Goal: Ask a question

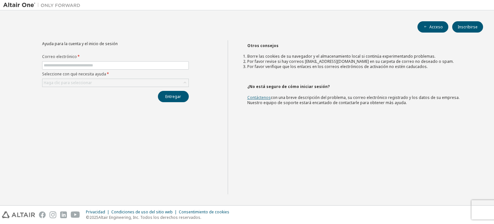
click at [267, 98] on font "Contáctenos" at bounding box center [258, 97] width 23 height 5
click at [143, 84] on div "Haga clic para seleccionar" at bounding box center [115, 83] width 146 height 8
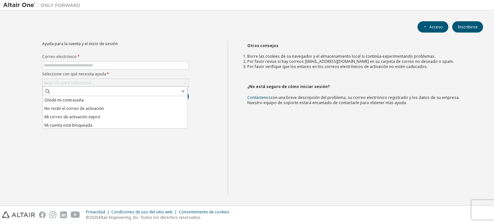
click at [201, 66] on div "Ayuda para la cuenta y el inicio de sesión Correo electrónico * Seleccione con …" at bounding box center [115, 117] width 225 height 154
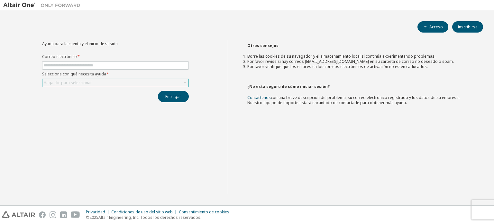
click at [175, 82] on div "Haga clic para seleccionar" at bounding box center [115, 83] width 146 height 8
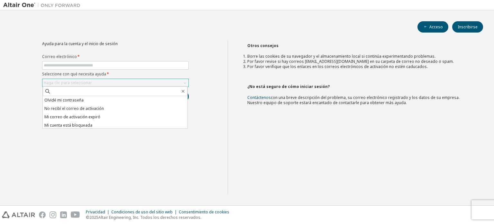
click at [175, 82] on div "Haga clic para seleccionar" at bounding box center [115, 83] width 146 height 8
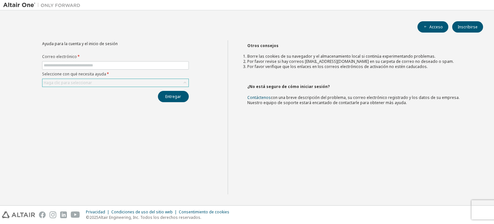
click at [175, 82] on div "Haga clic para seleccionar" at bounding box center [115, 83] width 146 height 8
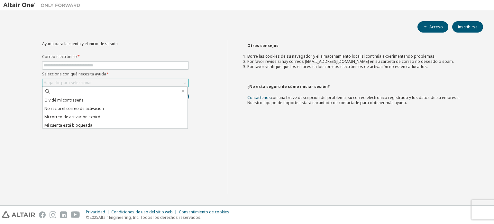
click at [175, 82] on div "Haga clic para seleccionar" at bounding box center [115, 83] width 146 height 8
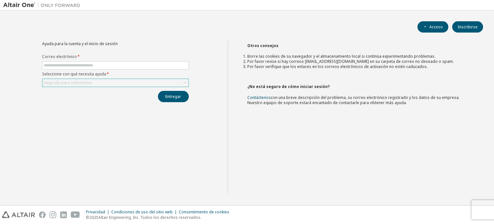
click at [175, 82] on div "Haga clic para seleccionar" at bounding box center [115, 83] width 146 height 8
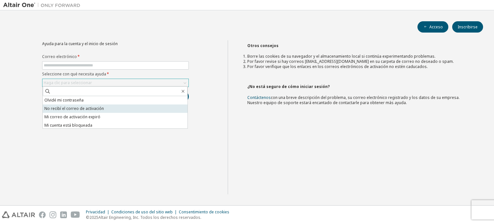
scroll to position [18, 0]
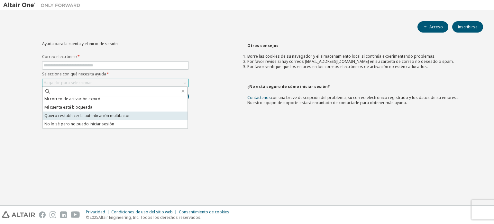
click at [111, 118] on li "Quiero restablecer la autenticación multifactor" at bounding box center [115, 115] width 145 height 8
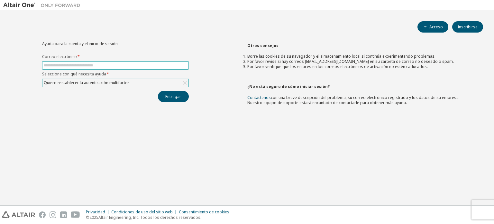
click at [116, 66] on input "text" at bounding box center [115, 65] width 143 height 5
type input "**********"
click at [170, 96] on font "Entregar" at bounding box center [173, 96] width 16 height 5
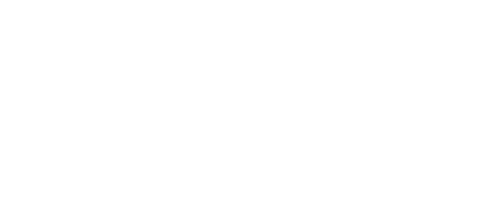
click at [140, 90] on div at bounding box center [247, 112] width 494 height 224
